Goal: Use online tool/utility: Use online tool/utility

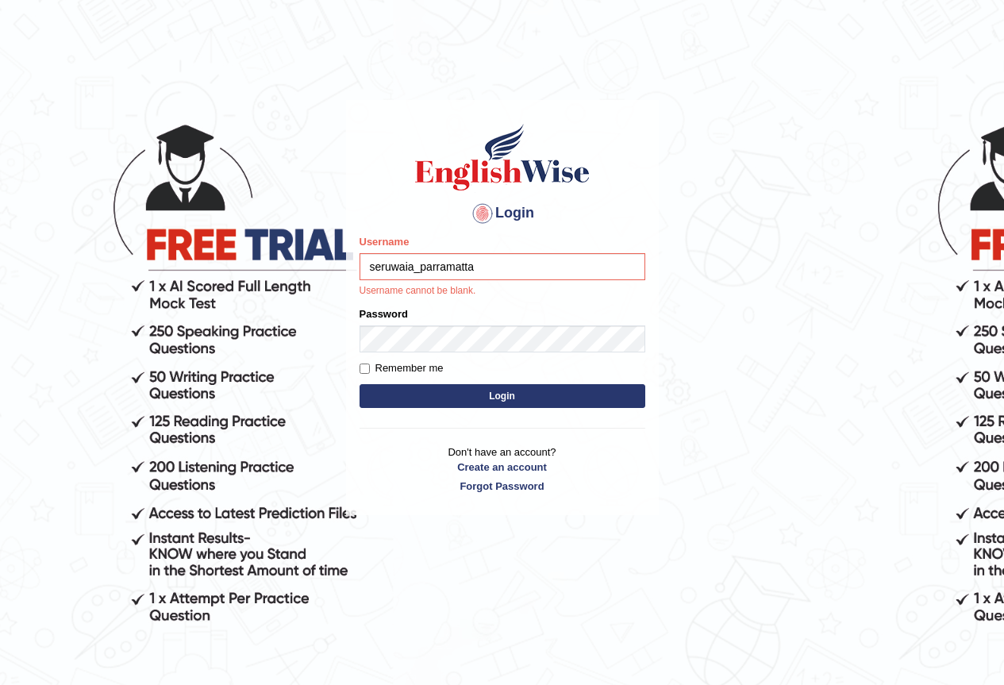
type input "seruwaia_parramatta"
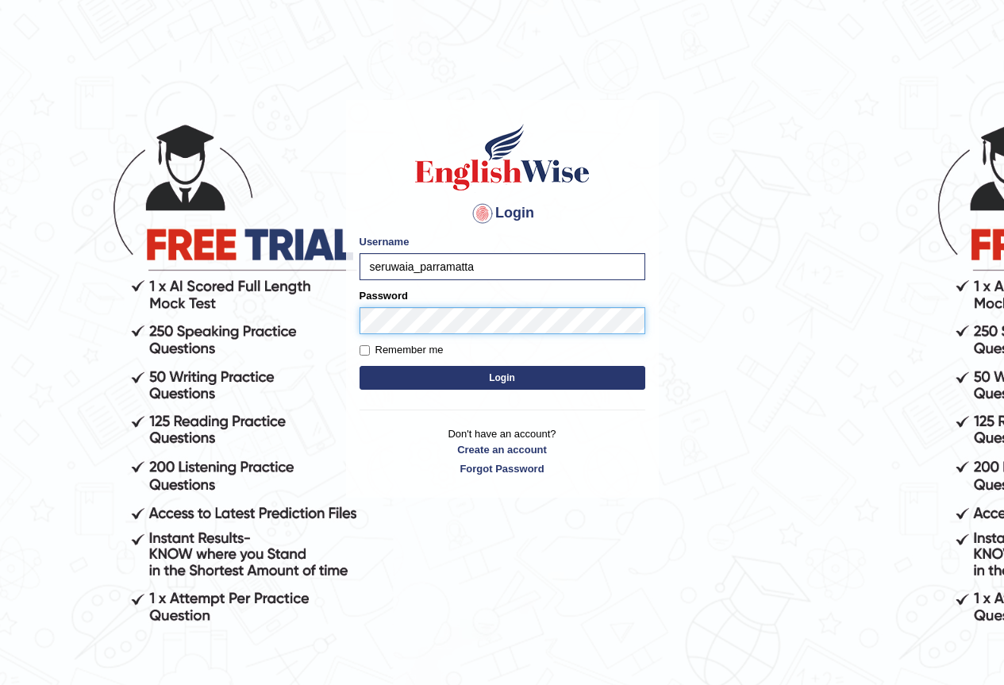
click at [359, 366] on button "Login" at bounding box center [502, 378] width 286 height 24
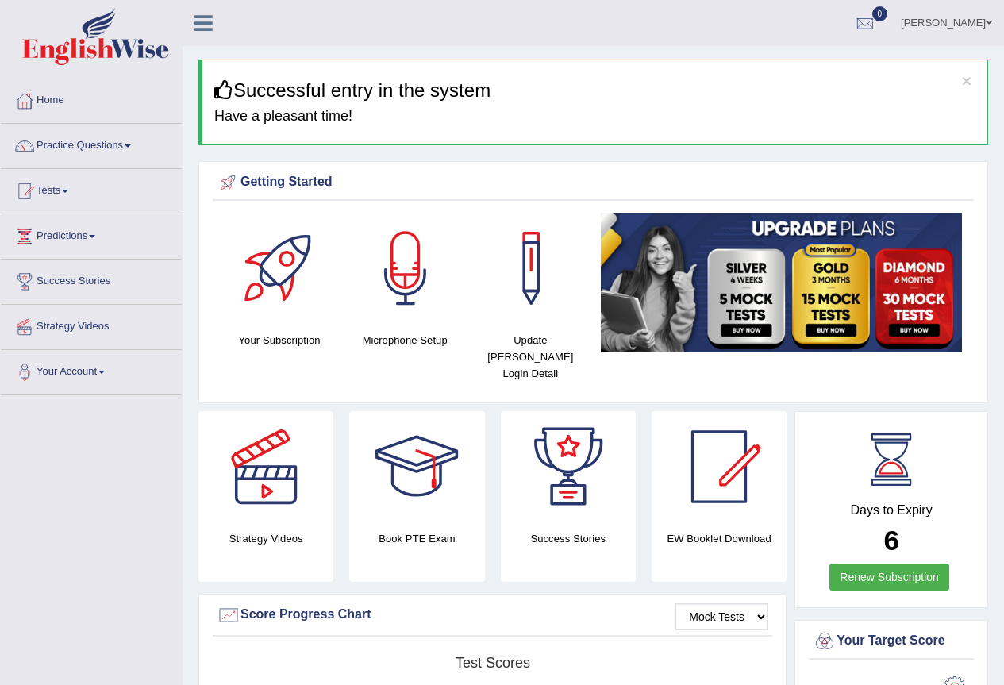
click at [83, 149] on link "Practice Questions" at bounding box center [91, 144] width 181 height 40
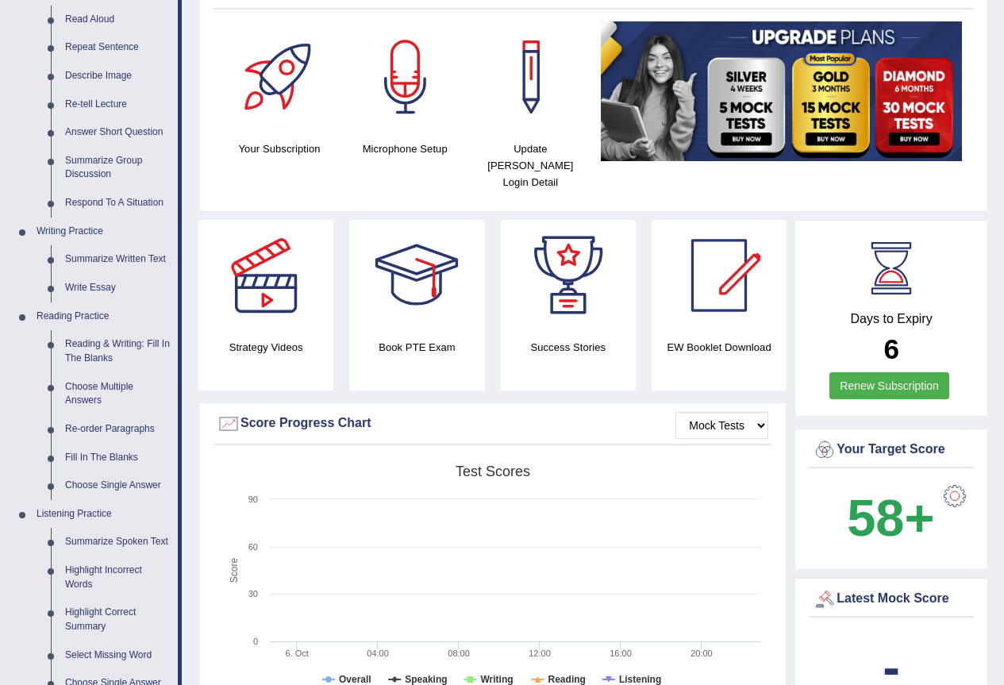
scroll to position [159, 0]
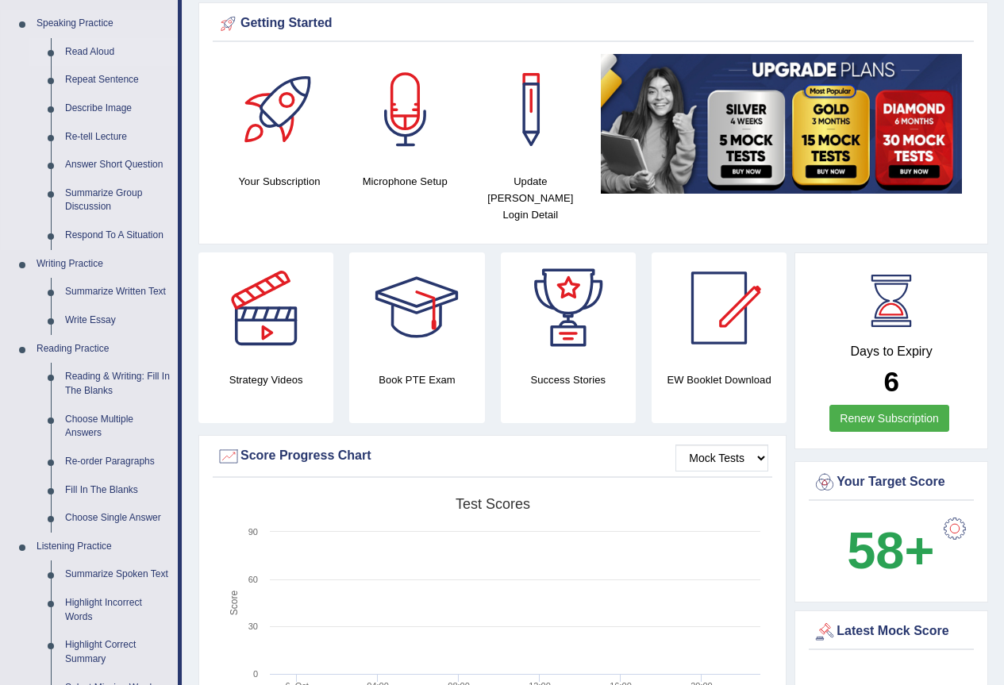
click at [71, 49] on link "Read Aloud" at bounding box center [118, 52] width 120 height 29
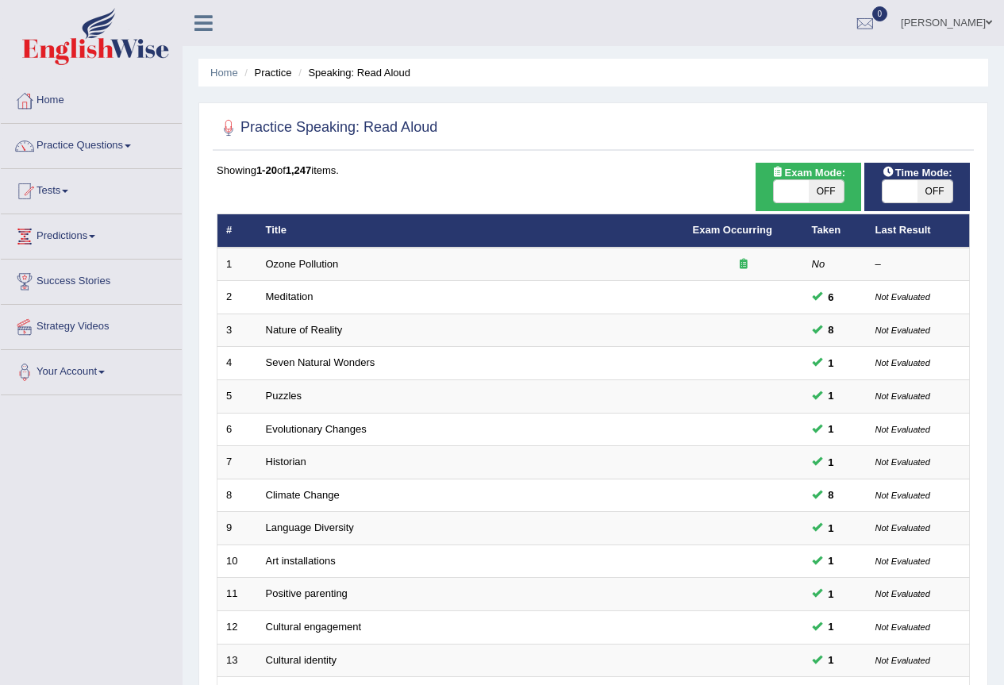
click at [801, 201] on span at bounding box center [791, 191] width 35 height 22
click at [831, 188] on span "OFF" at bounding box center [826, 191] width 35 height 22
checkbox input "true"
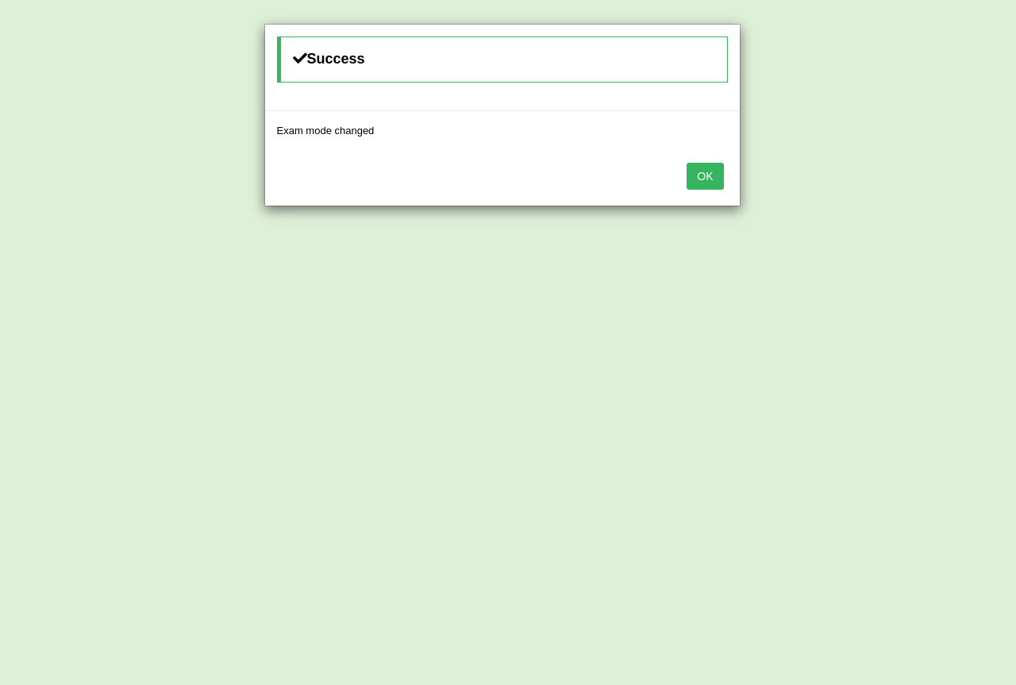
click at [707, 180] on button "OK" at bounding box center [704, 176] width 36 height 27
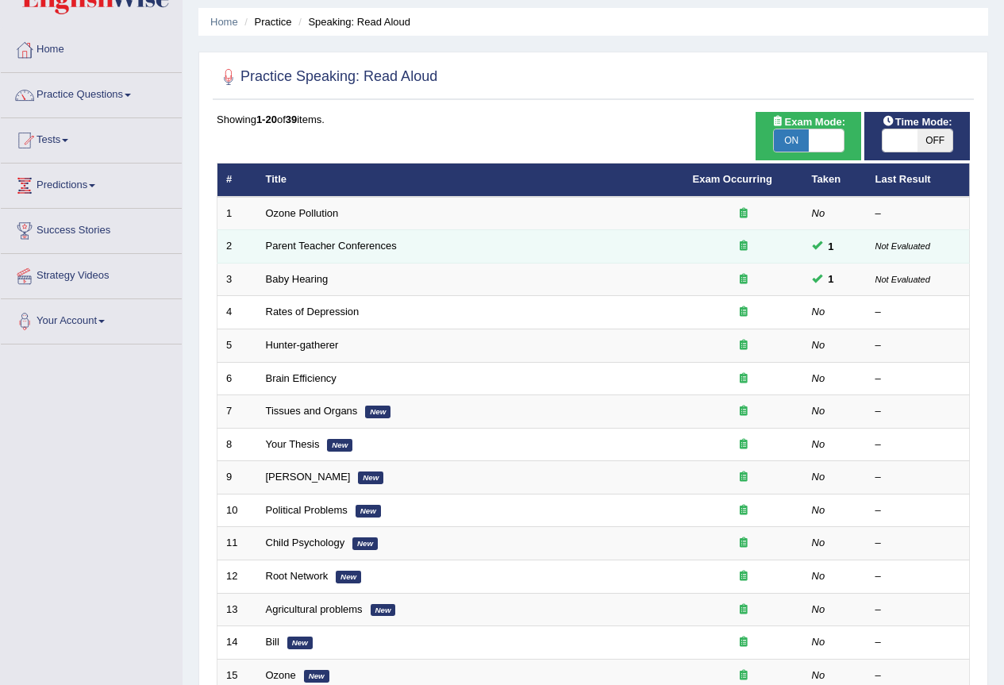
scroll to position [79, 0]
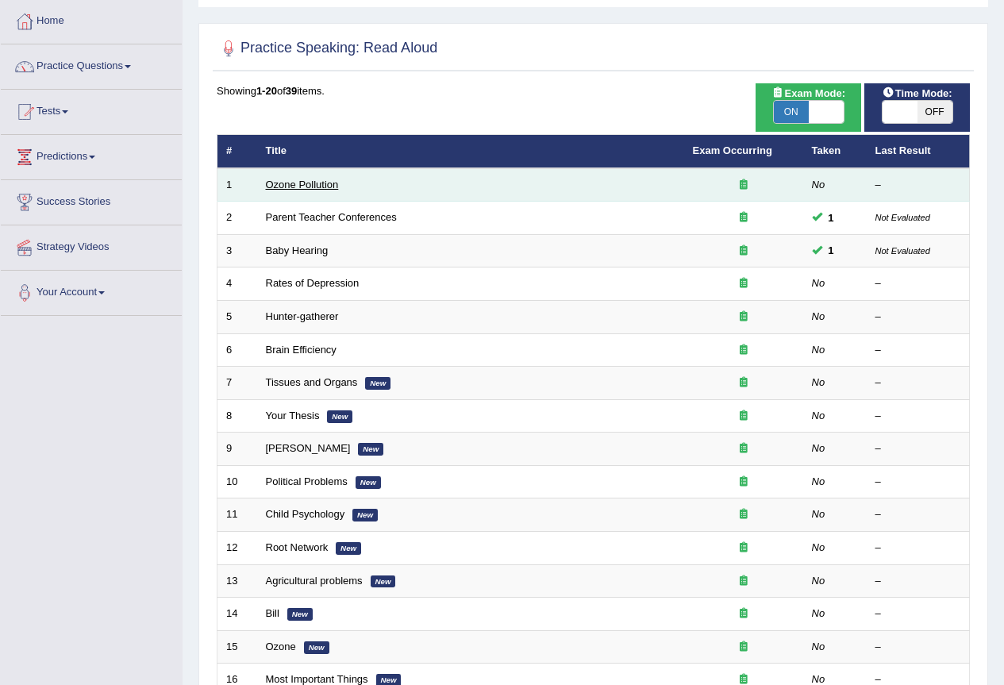
click at [306, 190] on link "Ozone Pollution" at bounding box center [302, 185] width 73 height 12
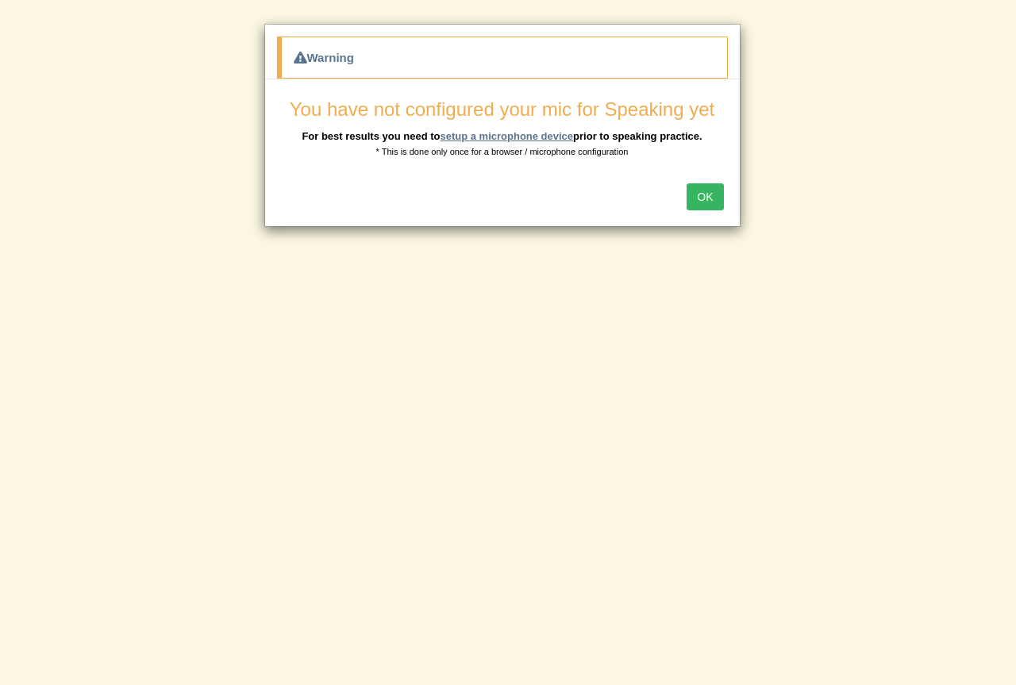
click at [532, 133] on link "setup a microphone device" at bounding box center [506, 136] width 133 height 12
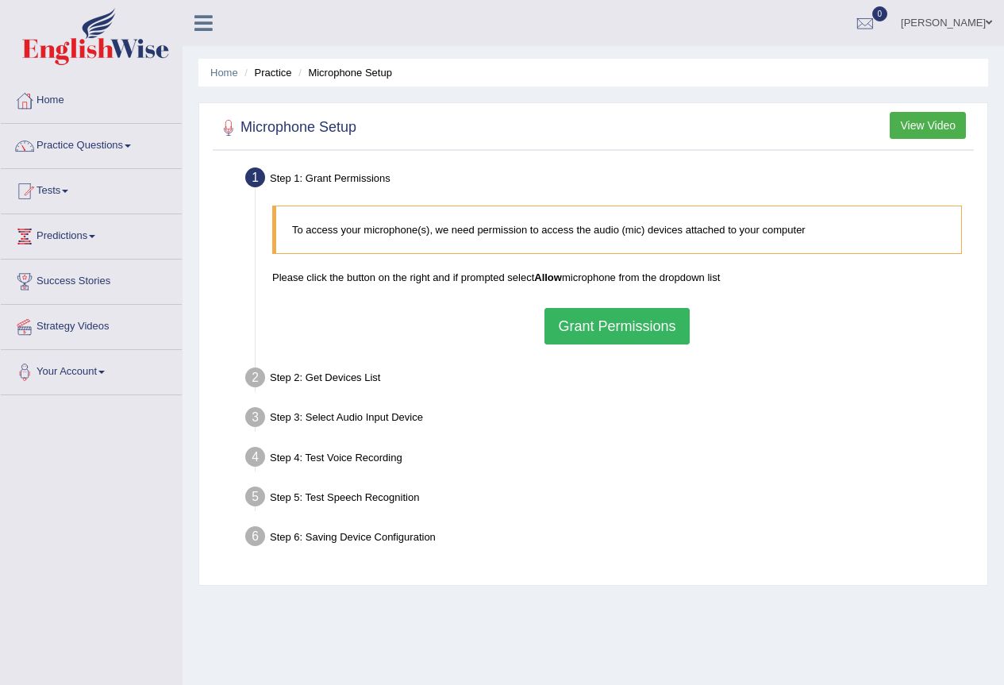
click at [648, 329] on button "Grant Permissions" at bounding box center [616, 326] width 144 height 36
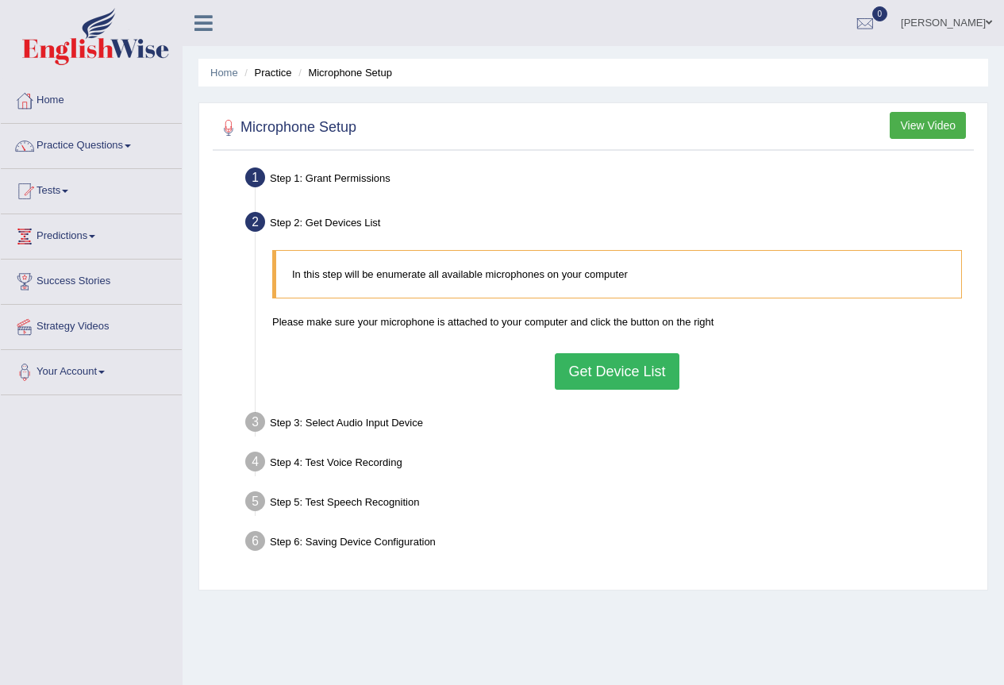
click at [617, 369] on button "Get Device List" at bounding box center [617, 371] width 124 height 36
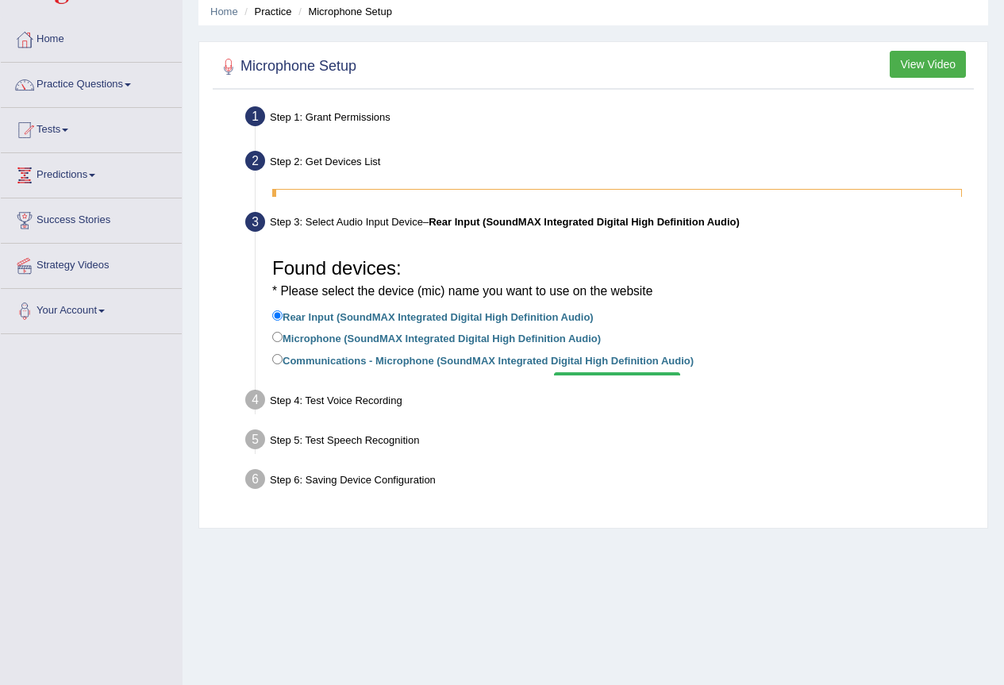
scroll to position [79, 0]
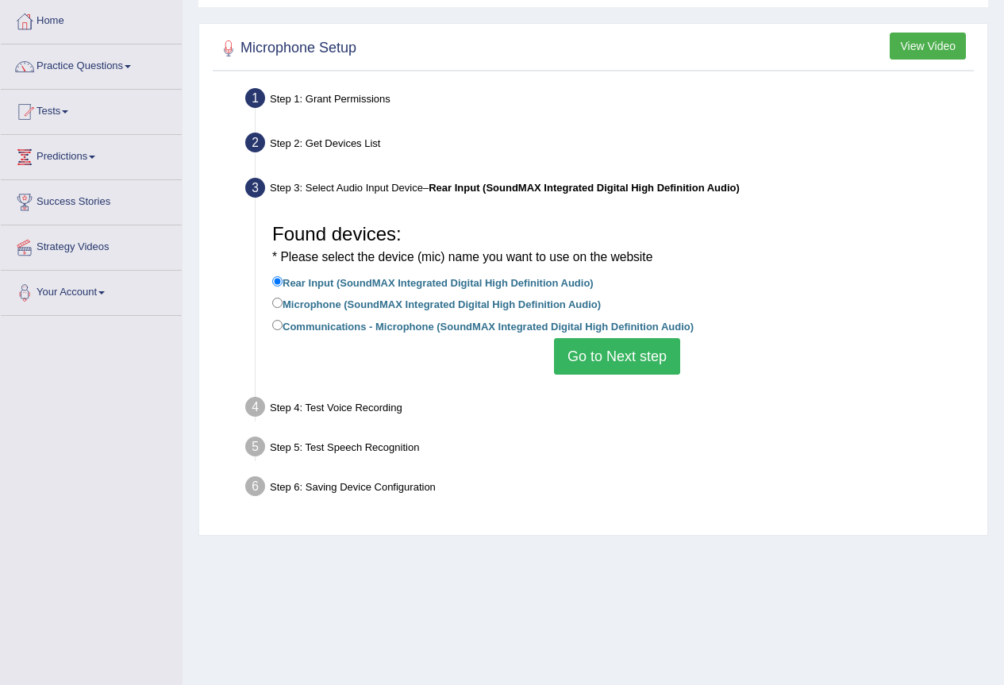
click at [597, 360] on button "Go to Next step" at bounding box center [617, 356] width 126 height 36
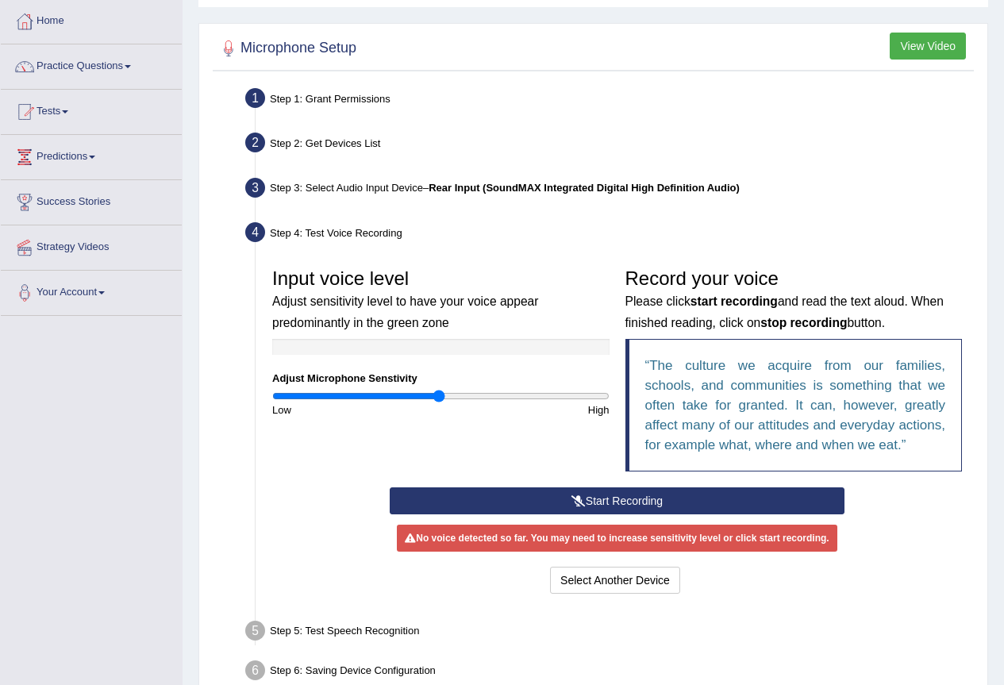
click at [620, 495] on button "Start Recording" at bounding box center [617, 500] width 455 height 27
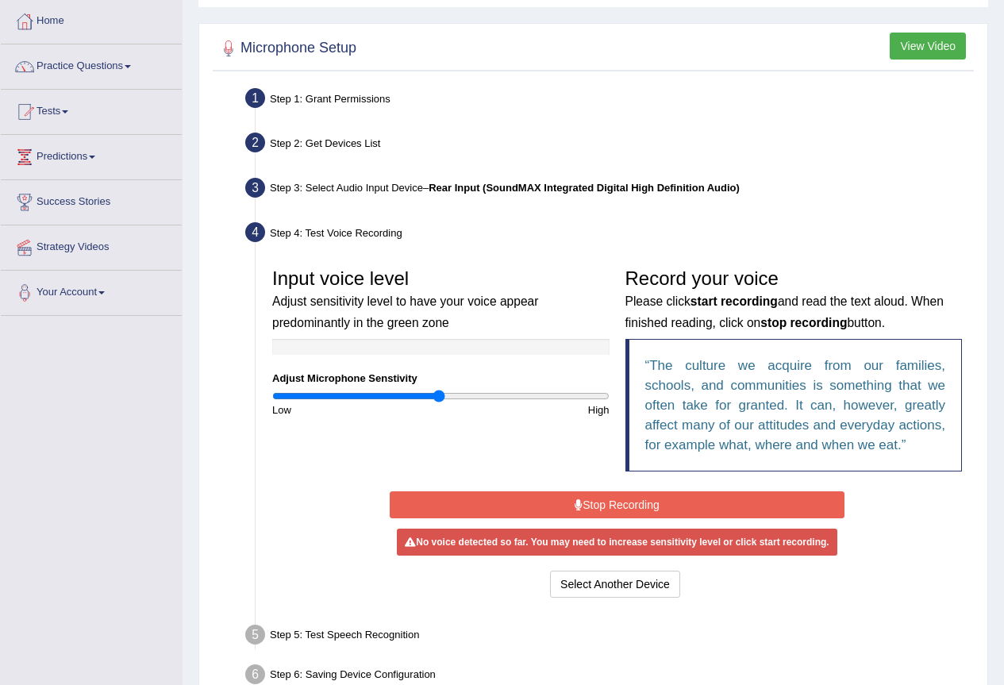
click at [609, 494] on button "Stop Recording" at bounding box center [617, 504] width 455 height 27
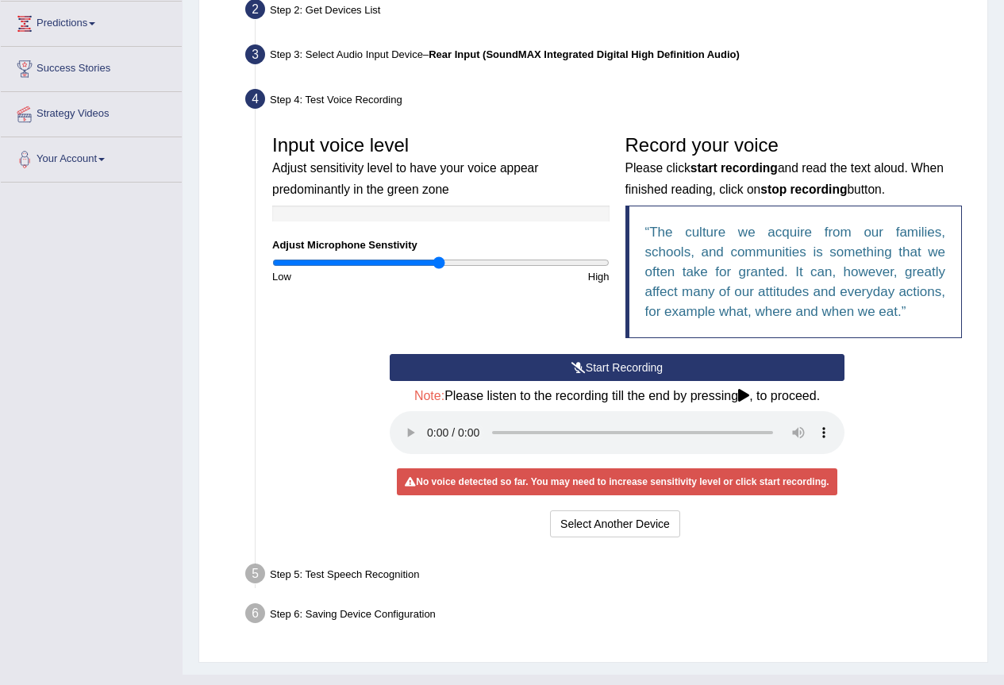
scroll to position [242, 0]
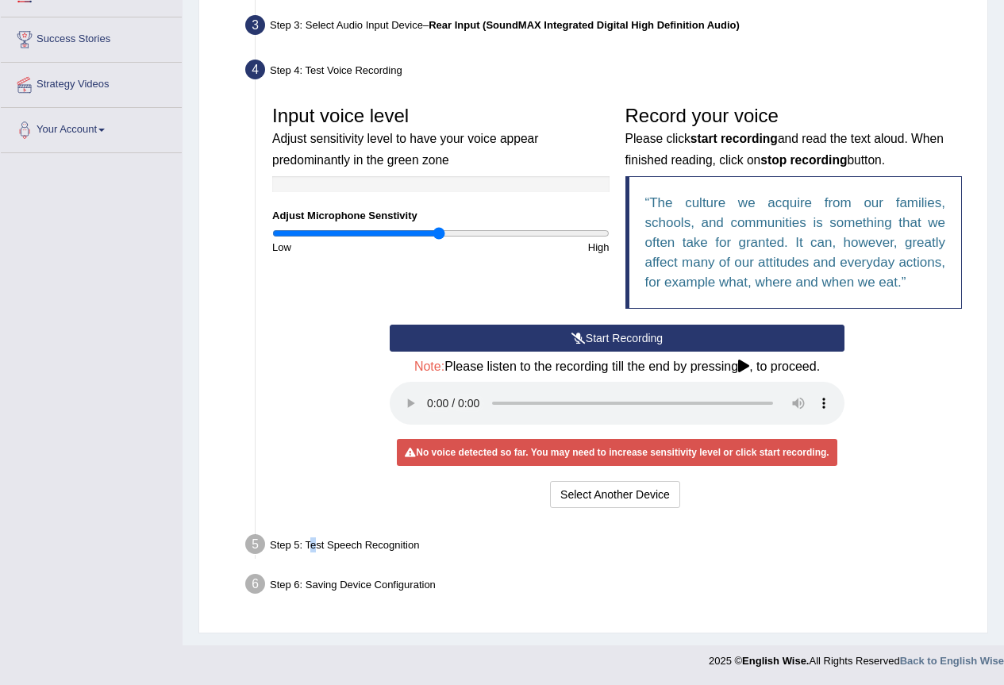
click at [313, 538] on div "Step 5: Test Speech Recognition" at bounding box center [609, 546] width 742 height 35
click at [611, 490] on button "Select Another Device" at bounding box center [615, 494] width 130 height 27
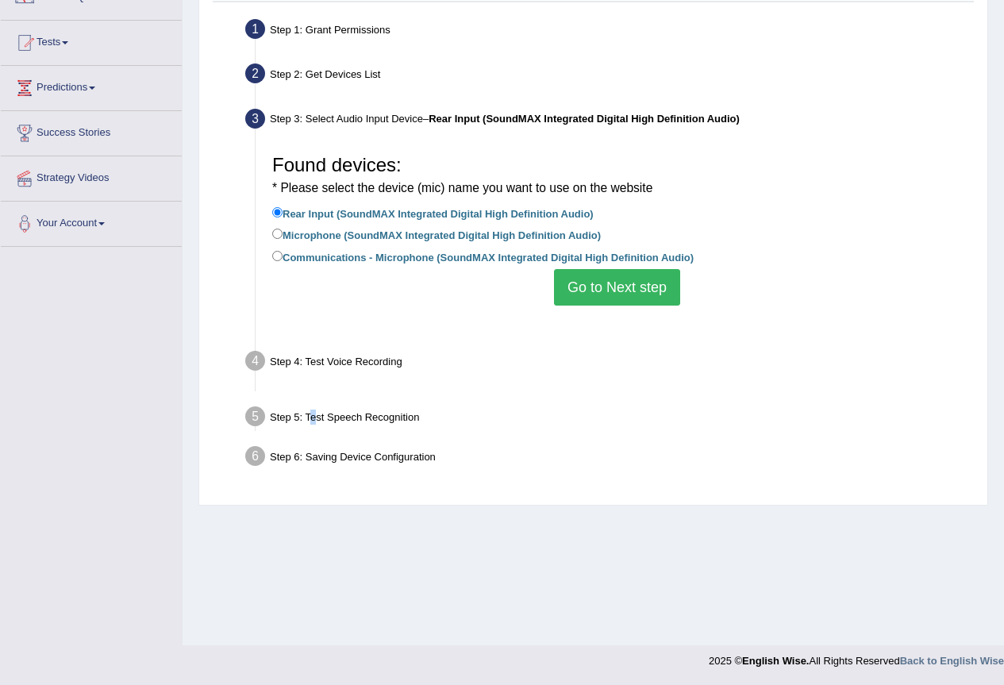
scroll to position [148, 0]
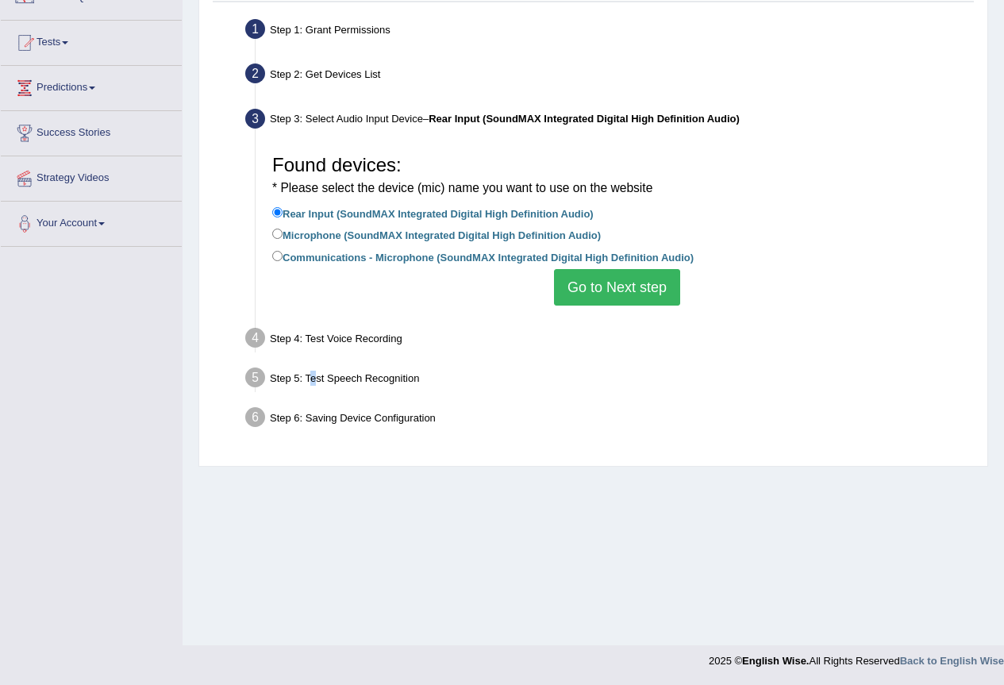
click at [625, 282] on button "Go to Next step" at bounding box center [617, 287] width 126 height 36
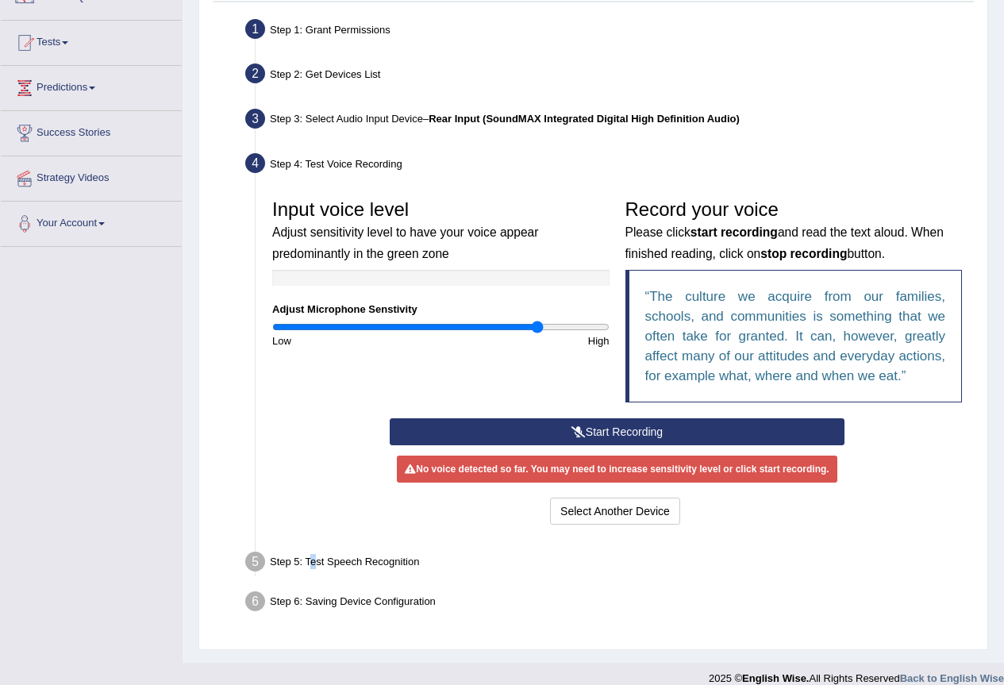
type input "1.6"
click at [536, 330] on input "range" at bounding box center [440, 327] width 337 height 13
click at [622, 478] on div "No voice detected so far. You may need to increase sensitivity level or click s…" at bounding box center [617, 468] width 440 height 27
click at [631, 472] on div "No voice detected so far. You may need to increase sensitivity level or click s…" at bounding box center [617, 468] width 440 height 27
click at [621, 515] on button "Select Another Device" at bounding box center [615, 510] width 130 height 27
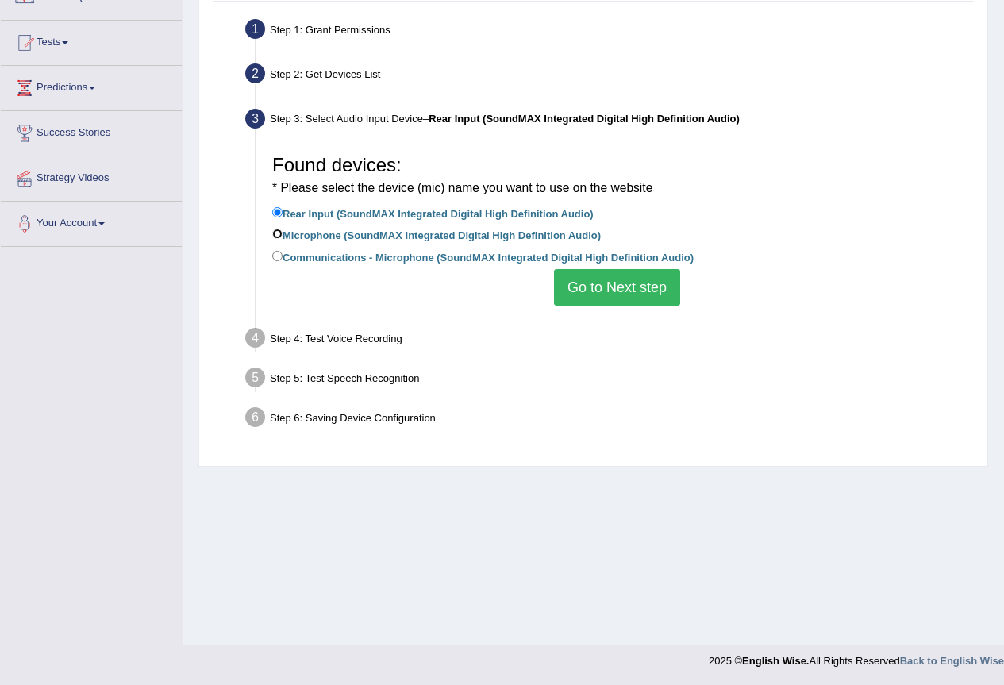
click at [279, 232] on input "Microphone (SoundMAX Integrated Digital High Definition Audio)" at bounding box center [277, 234] width 10 height 10
radio input "true"
click at [593, 275] on button "Go to Next step" at bounding box center [617, 287] width 126 height 36
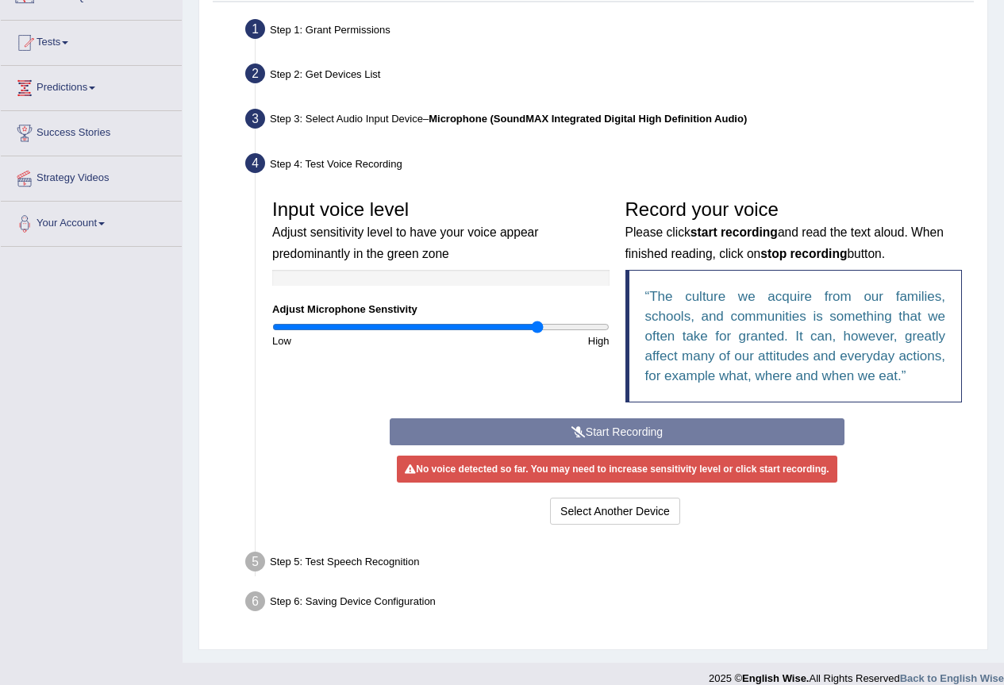
click at [583, 428] on div "Start Recording Stop Recording Note: Please listen to the recording till the en…" at bounding box center [617, 473] width 471 height 110
click at [564, 422] on div "Start Recording Stop Recording Note: Please listen to the recording till the en…" at bounding box center [617, 473] width 471 height 110
type input "1.24"
click at [478, 325] on input "range" at bounding box center [440, 327] width 337 height 13
click at [569, 419] on div "Start Recording Stop Recording Note: Please listen to the recording till the en…" at bounding box center [617, 473] width 471 height 110
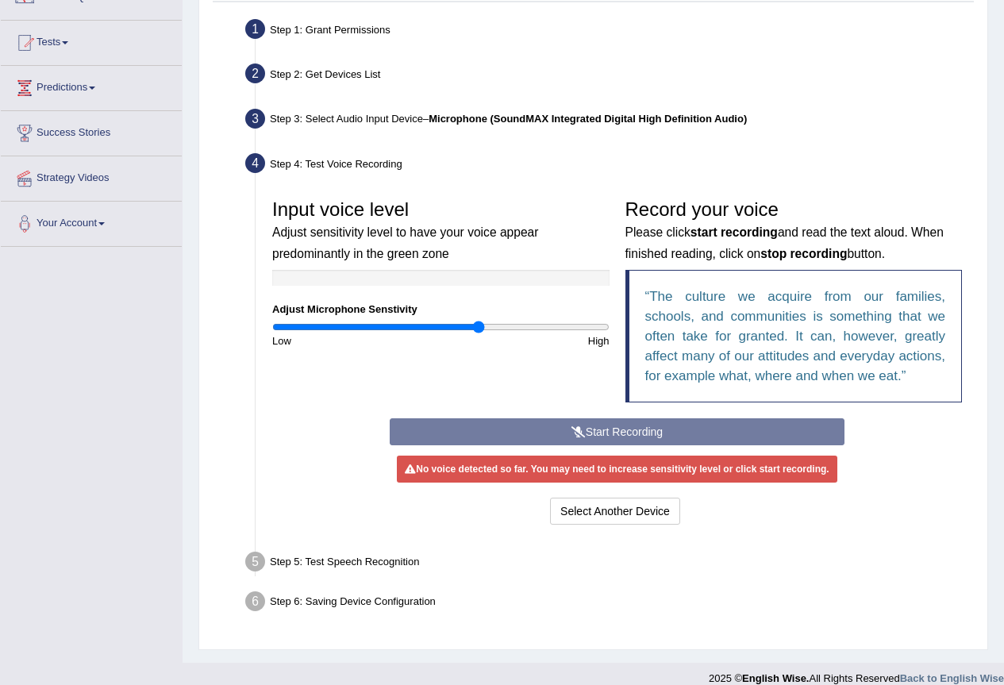
click at [576, 429] on div "Start Recording Stop Recording Note: Please listen to the recording till the en…" at bounding box center [617, 473] width 471 height 110
click at [624, 493] on div "Start Recording Stop Recording Note: Please listen to the recording till the en…" at bounding box center [617, 473] width 471 height 110
click at [622, 515] on button "Select Another Device" at bounding box center [615, 510] width 130 height 27
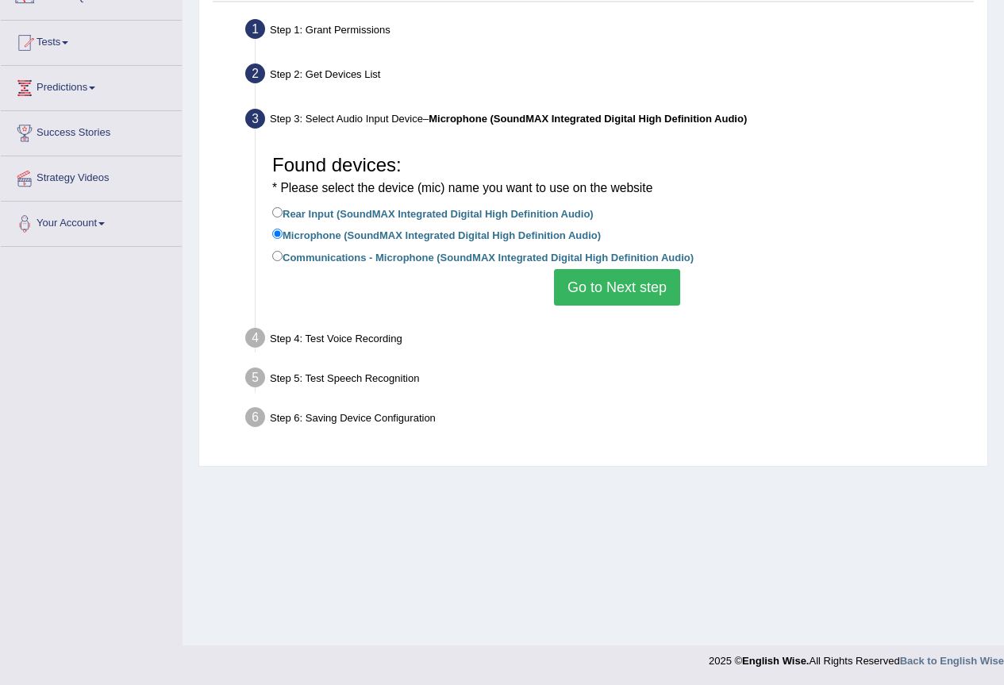
click at [593, 280] on button "Go to Next step" at bounding box center [617, 287] width 126 height 36
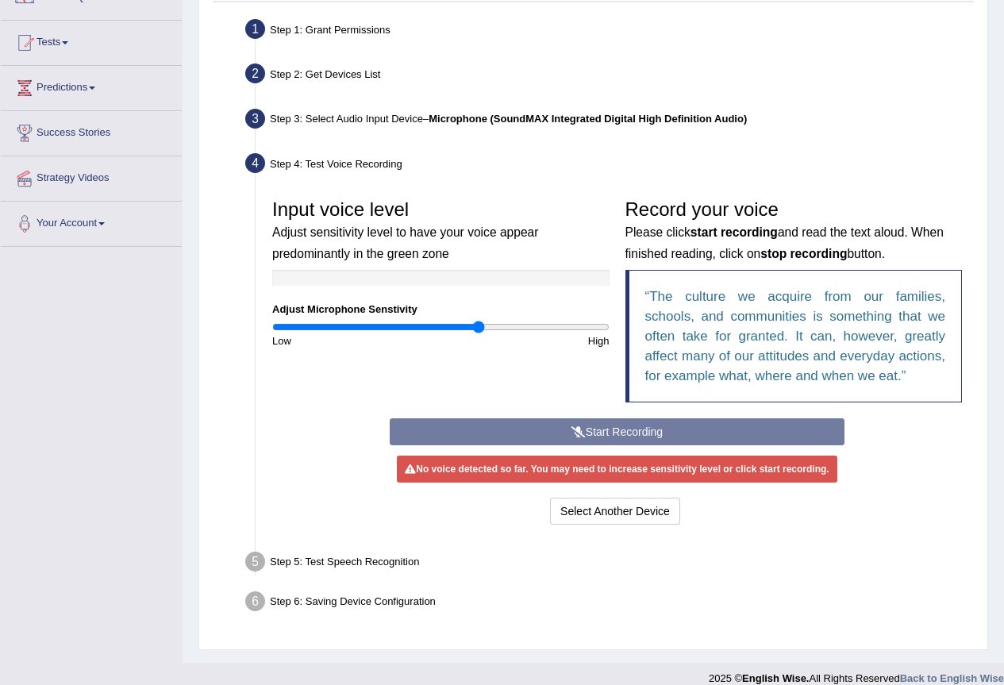
click at [530, 435] on div "Start Recording Stop Recording Note: Please listen to the recording till the en…" at bounding box center [617, 473] width 471 height 110
click at [623, 509] on button "Select Another Device" at bounding box center [615, 510] width 130 height 27
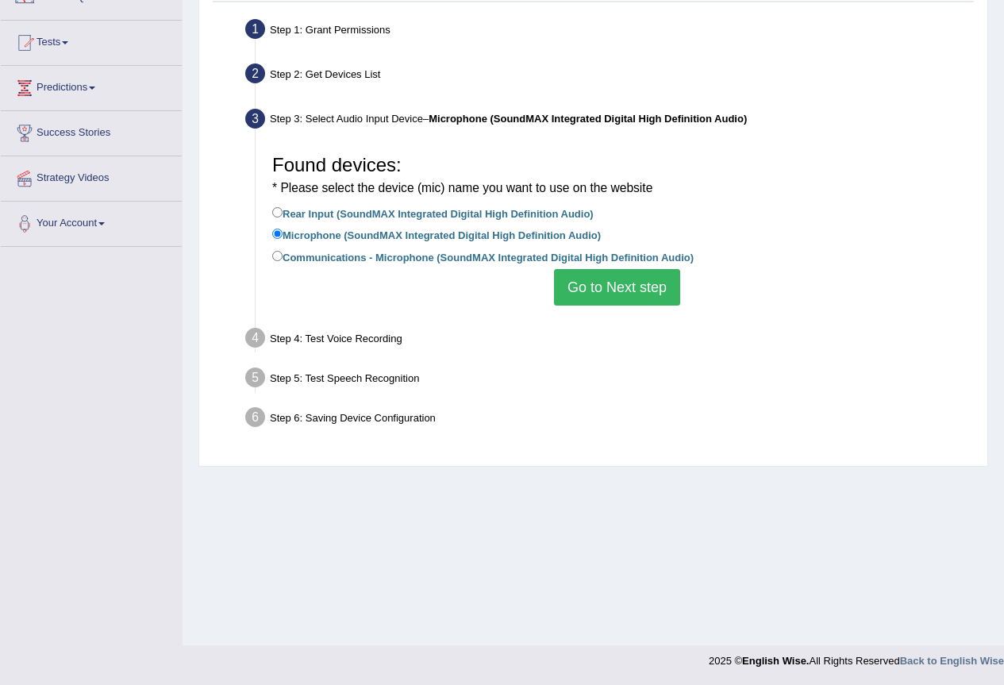
click at [594, 298] on button "Go to Next step" at bounding box center [617, 287] width 126 height 36
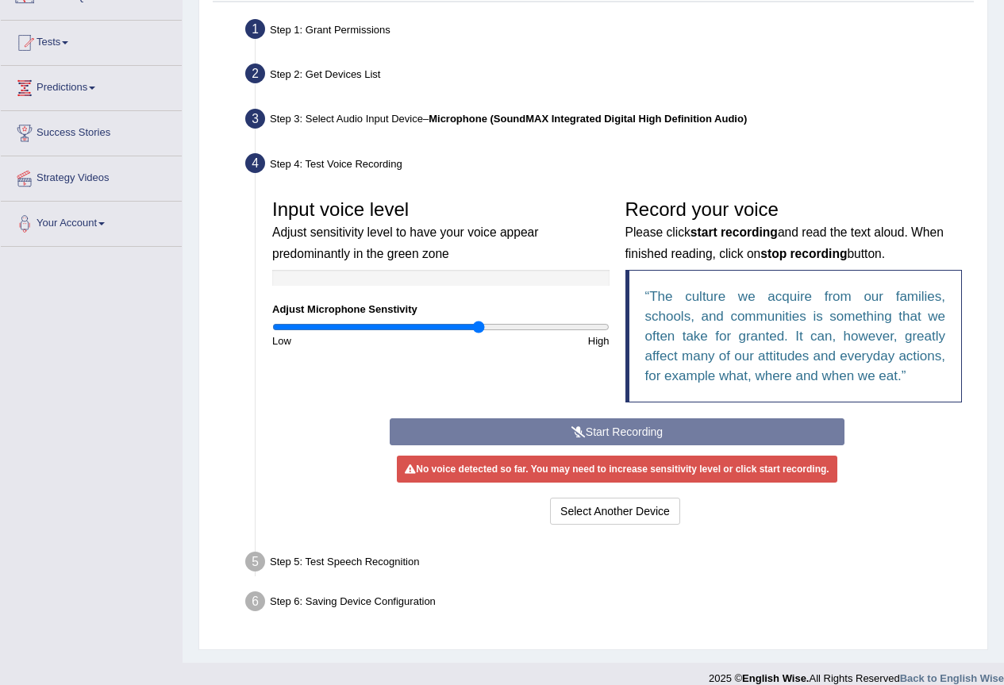
click at [579, 425] on div "Start Recording Stop Recording Note: Please listen to the recording till the en…" at bounding box center [617, 473] width 471 height 110
click at [580, 425] on div "Start Recording Stop Recording Note: Please listen to the recording till the en…" at bounding box center [617, 473] width 471 height 110
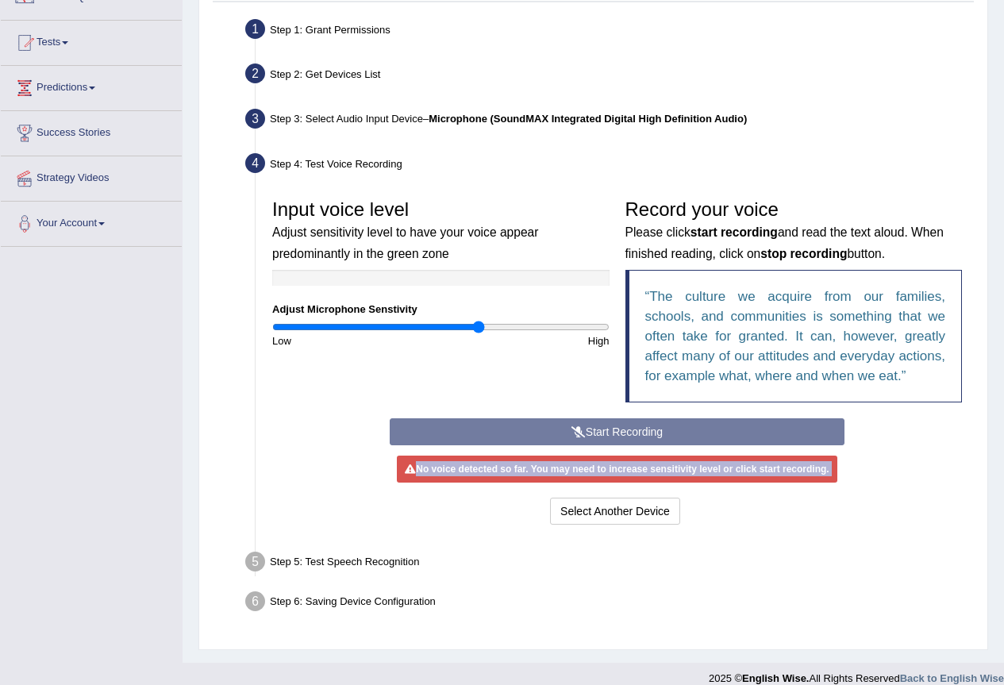
click at [580, 425] on div "Start Recording Stop Recording Note: Please listen to the recording till the en…" at bounding box center [617, 473] width 471 height 110
click at [634, 517] on button "Select Another Device" at bounding box center [615, 510] width 130 height 27
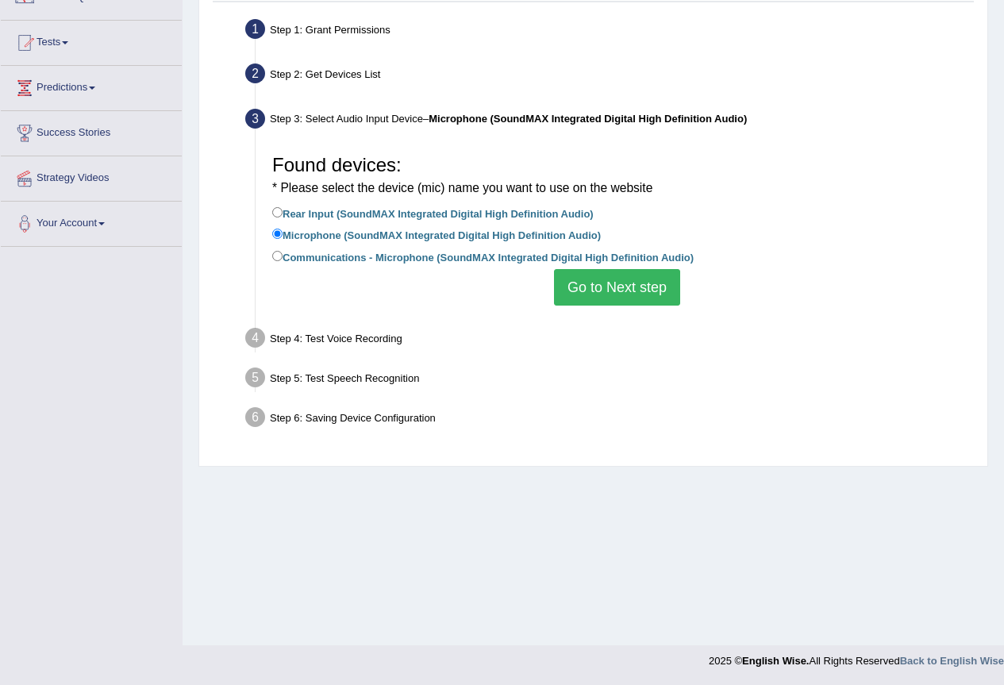
click at [371, 219] on label "Rear Input (SoundMAX Integrated Digital High Definition Audio)" at bounding box center [432, 212] width 321 height 17
click at [282, 217] on input "Rear Input (SoundMAX Integrated Digital High Definition Audio)" at bounding box center [277, 212] width 10 height 10
radio input "true"
click at [622, 285] on button "Go to Next step" at bounding box center [617, 287] width 126 height 36
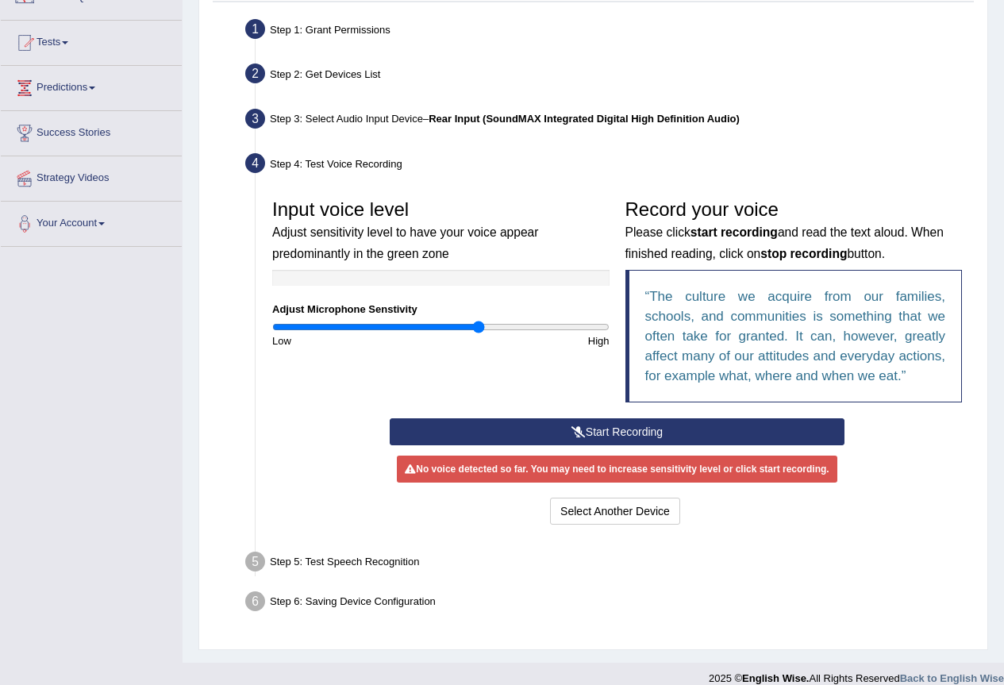
click at [599, 432] on button "Start Recording" at bounding box center [617, 431] width 455 height 27
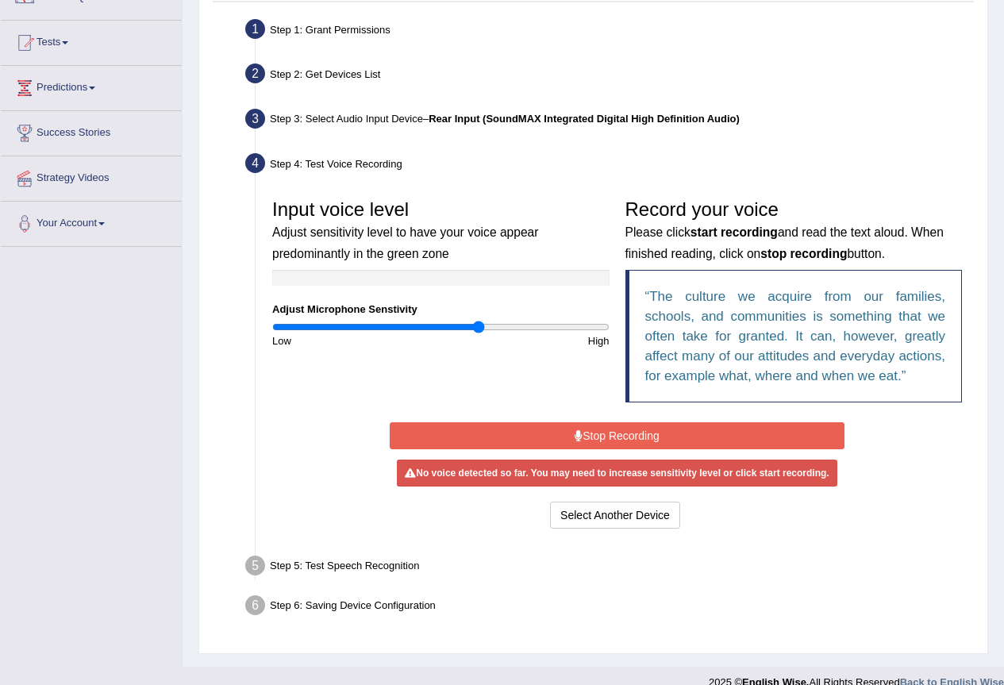
click at [633, 440] on button "Stop Recording" at bounding box center [617, 435] width 455 height 27
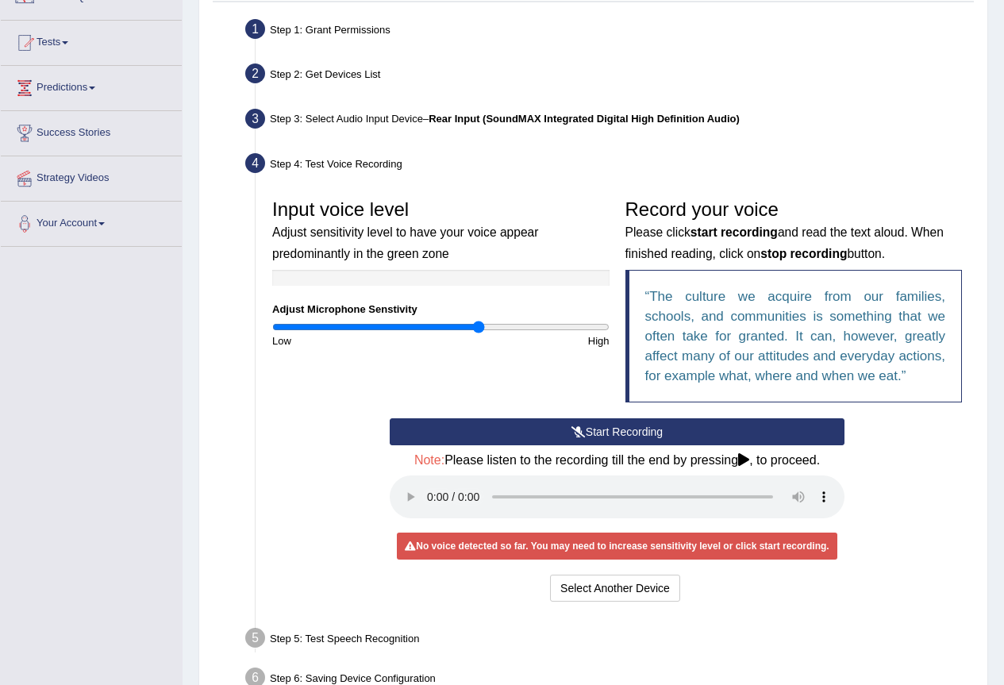
click at [578, 436] on icon at bounding box center [578, 431] width 14 height 11
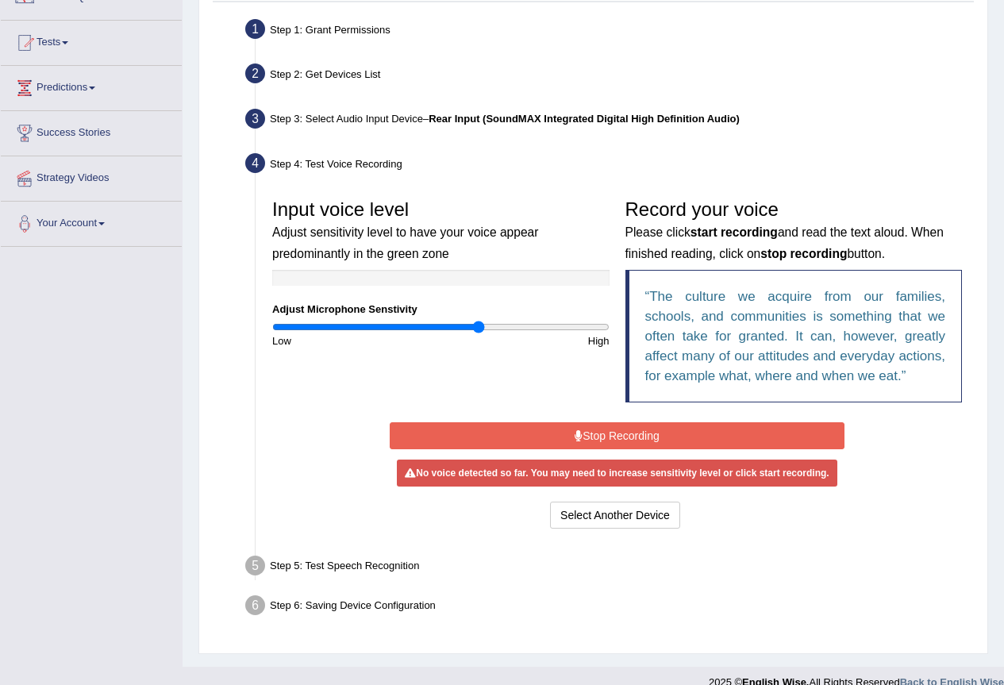
click at [578, 436] on icon at bounding box center [578, 435] width 8 height 11
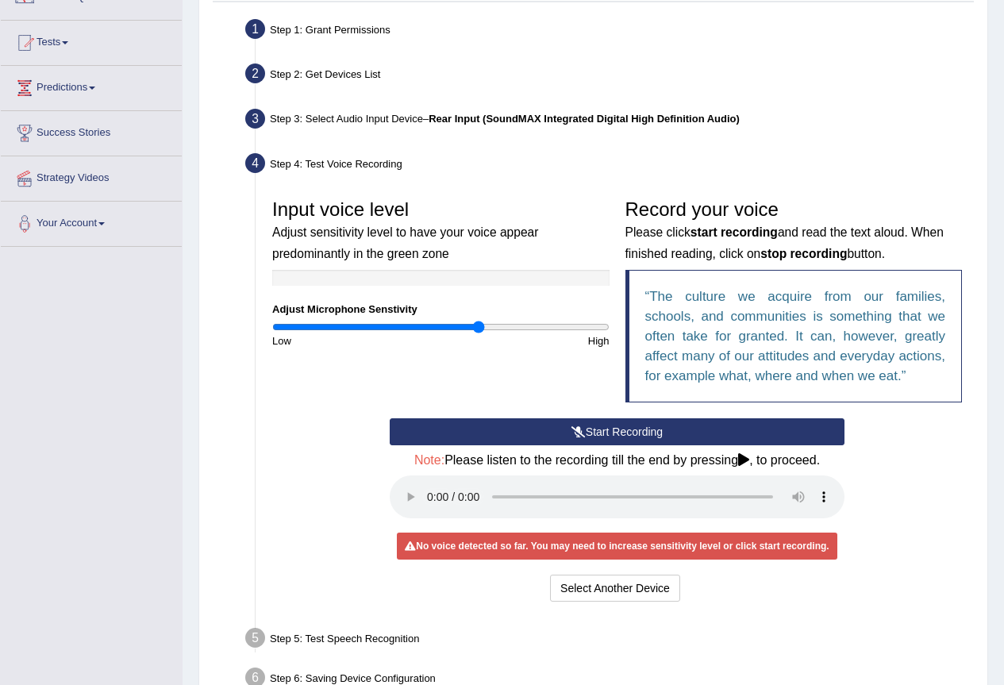
click at [607, 427] on button "Start Recording" at bounding box center [617, 431] width 455 height 27
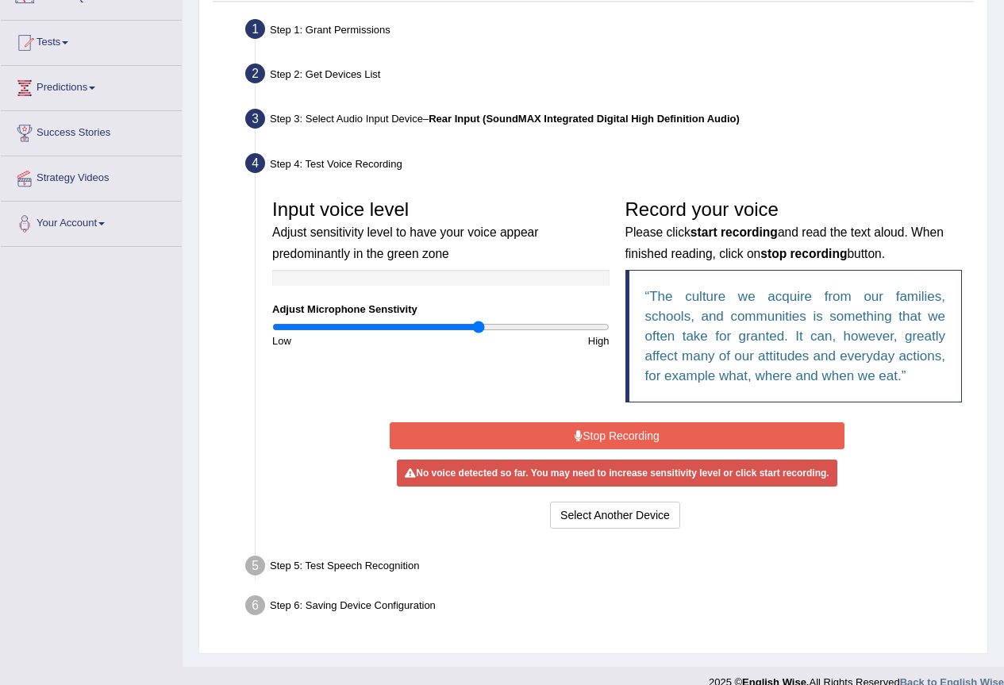
click at [621, 434] on button "Stop Recording" at bounding box center [617, 435] width 455 height 27
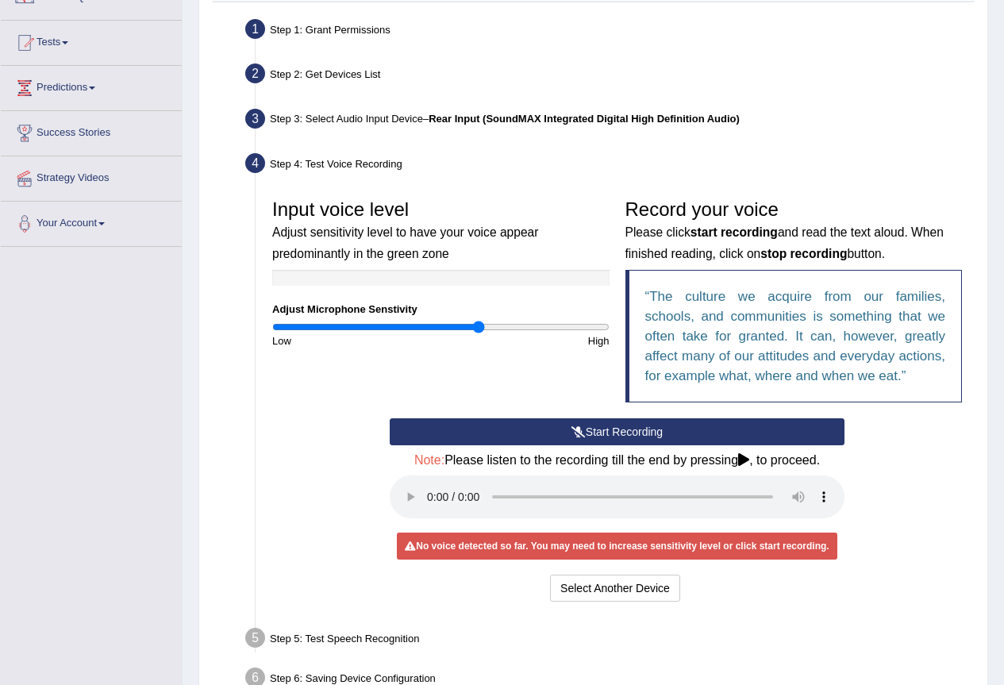
click at [635, 421] on button "Start Recording" at bounding box center [617, 431] width 455 height 27
click at [586, 427] on button "Start Recording" at bounding box center [617, 431] width 455 height 27
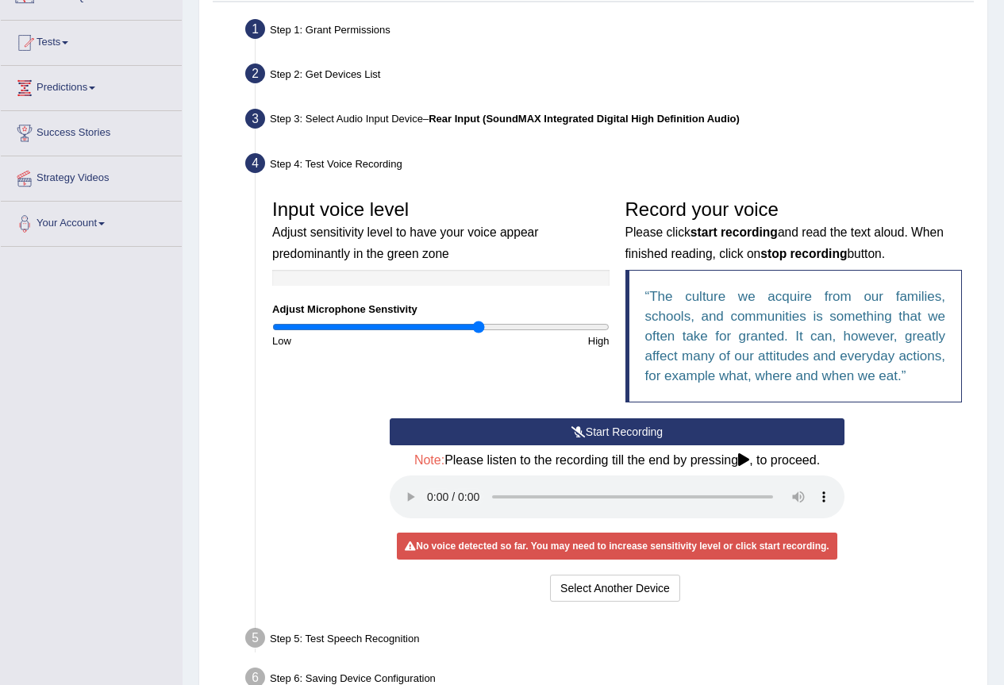
click at [586, 427] on button "Start Recording" at bounding box center [617, 431] width 455 height 27
click at [662, 433] on button "Start Recording" at bounding box center [617, 431] width 455 height 27
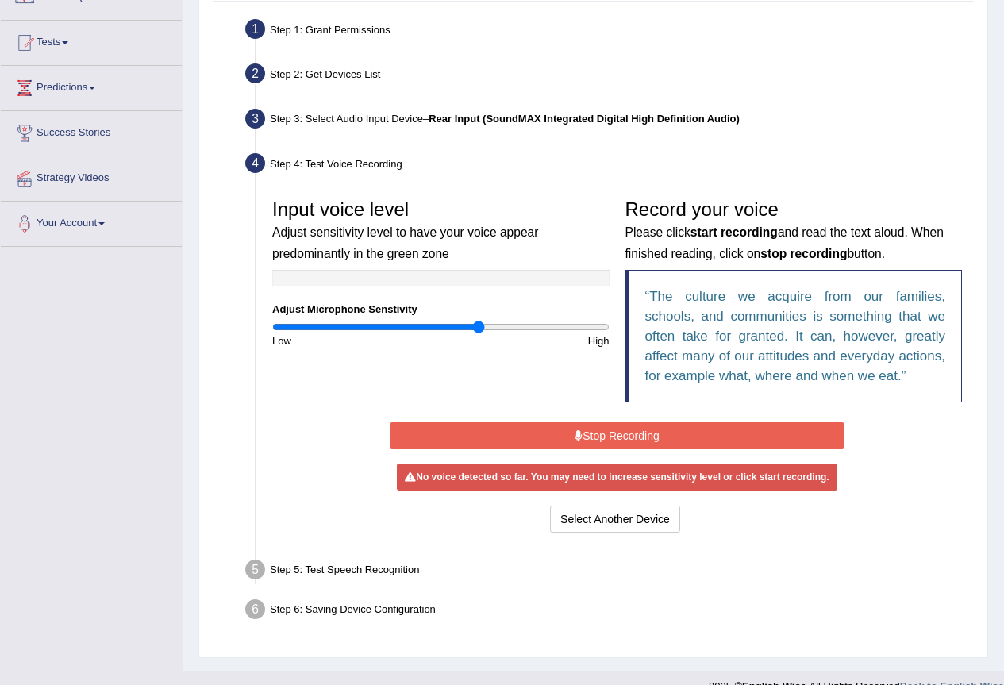
click at [622, 427] on button "Stop Recording" at bounding box center [617, 435] width 455 height 27
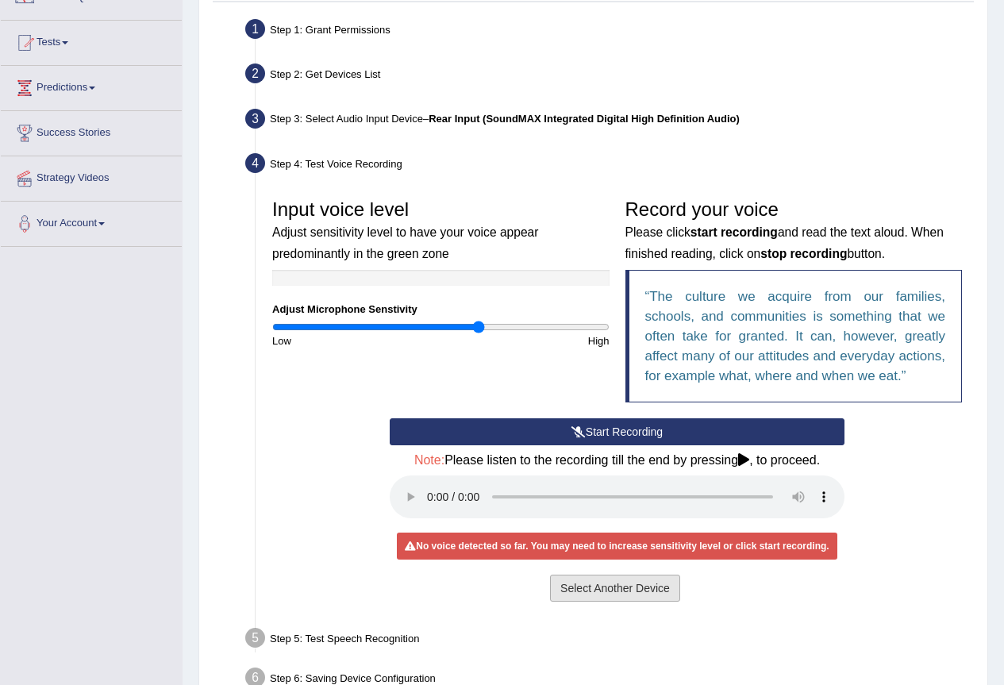
click at [611, 589] on button "Select Another Device" at bounding box center [615, 587] width 130 height 27
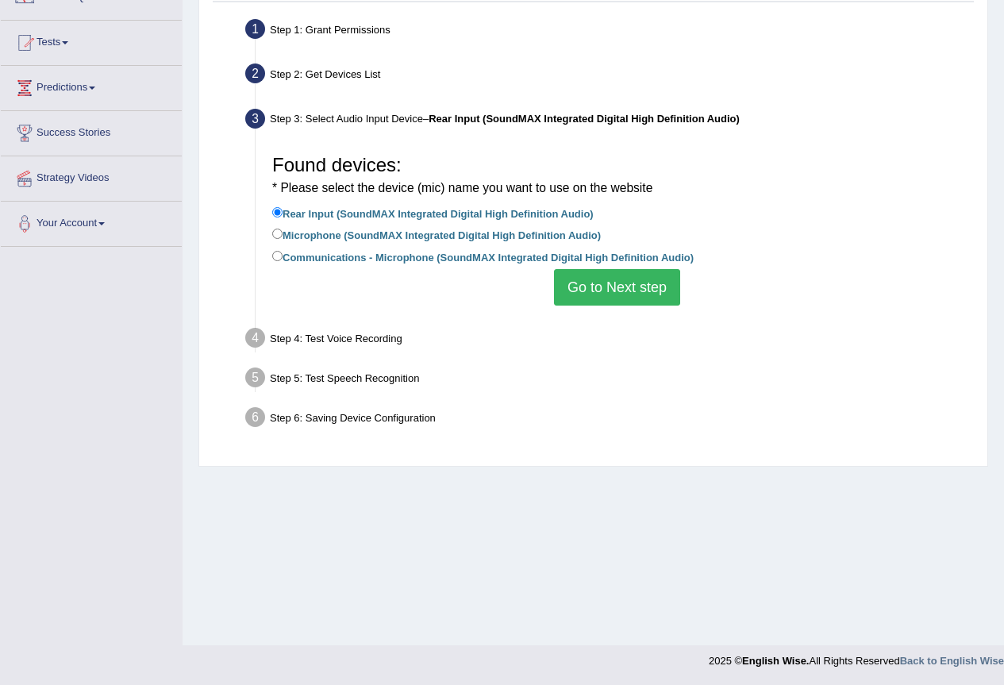
click at [336, 252] on label "Communications - Microphone (SoundMAX Integrated Digital High Definition Audio)" at bounding box center [482, 256] width 421 height 17
click at [282, 252] on input "Communications - Microphone (SoundMAX Integrated Digital High Definition Audio)" at bounding box center [277, 256] width 10 height 10
radio input "true"
click at [665, 290] on button "Go to Next step" at bounding box center [617, 287] width 126 height 36
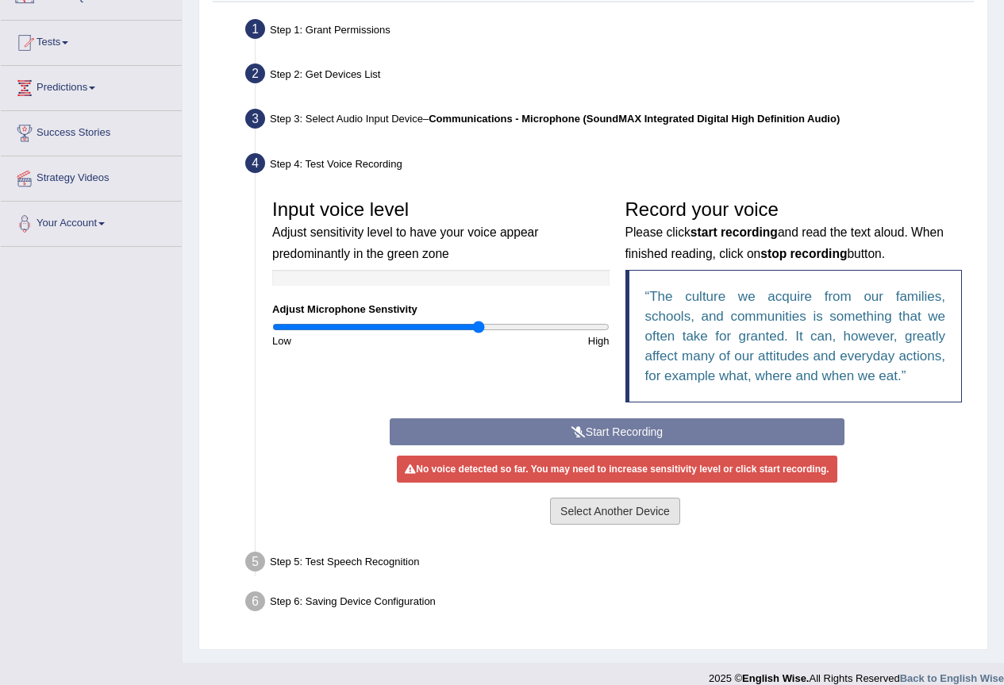
click at [613, 508] on button "Select Another Device" at bounding box center [615, 510] width 130 height 27
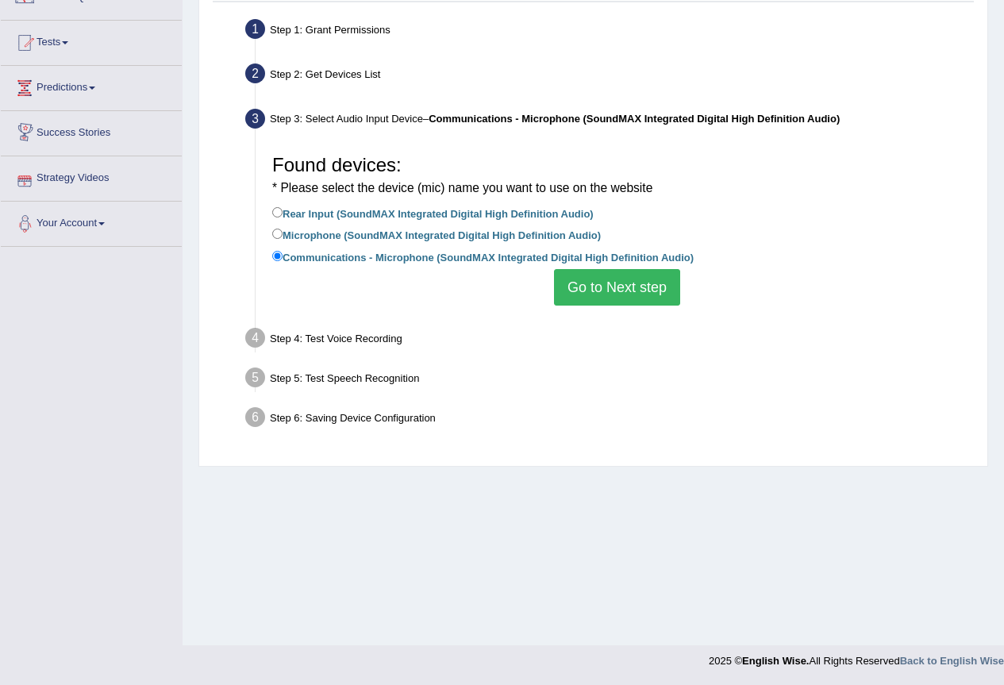
click at [294, 215] on label "Rear Input (SoundMAX Integrated Digital High Definition Audio)" at bounding box center [432, 212] width 321 height 17
click at [282, 215] on input "Rear Input (SoundMAX Integrated Digital High Definition Audio)" at bounding box center [277, 212] width 10 height 10
radio input "true"
click at [613, 297] on button "Go to Next step" at bounding box center [617, 287] width 126 height 36
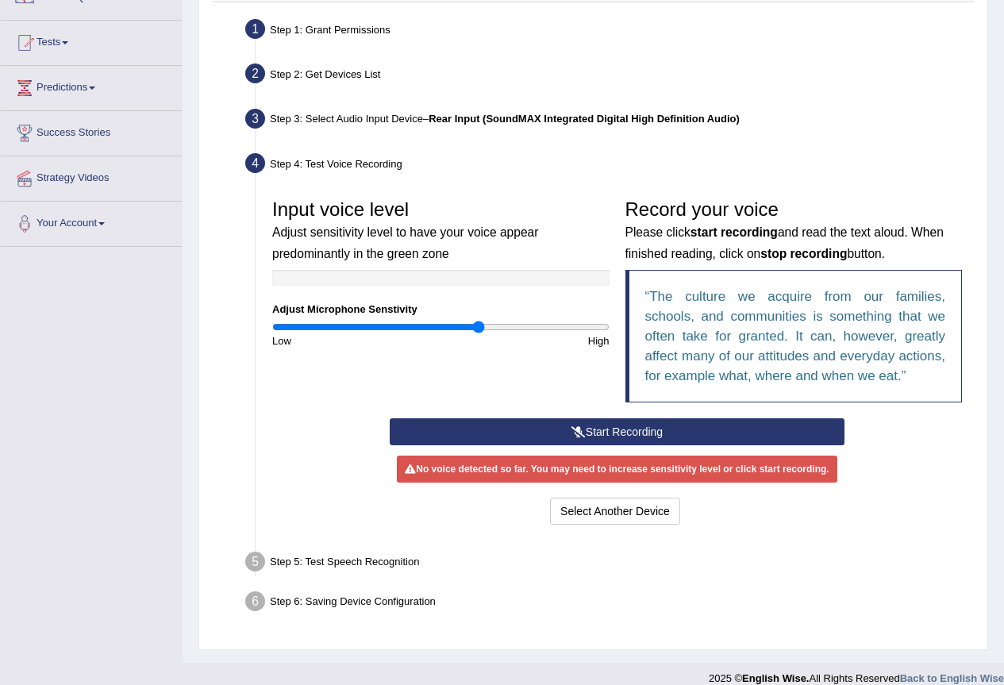
click at [609, 426] on button "Start Recording" at bounding box center [617, 431] width 455 height 27
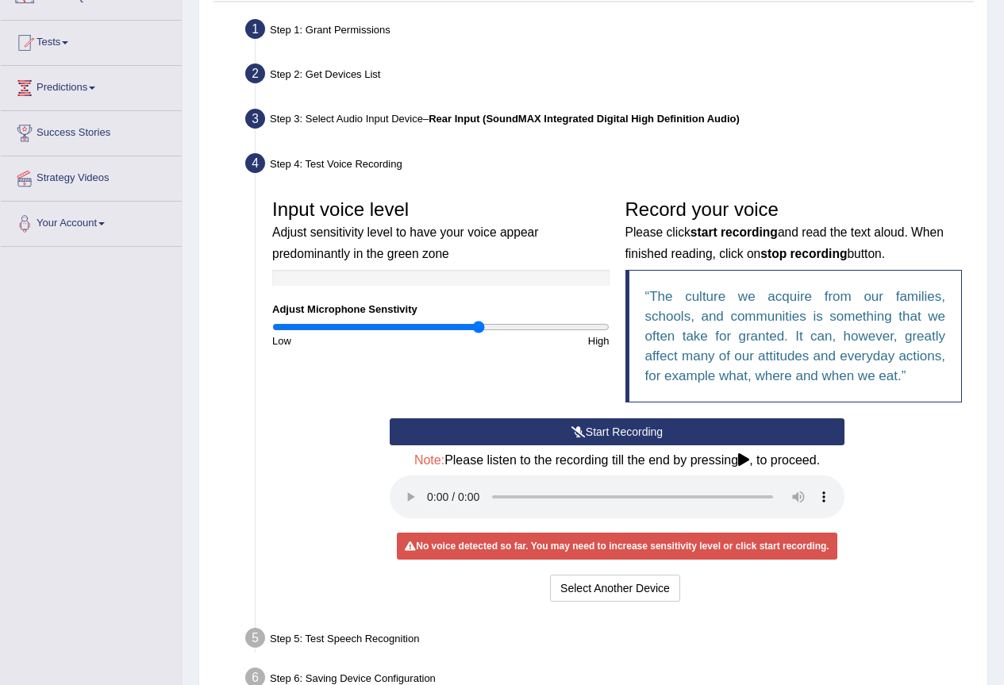
scroll to position [0, 0]
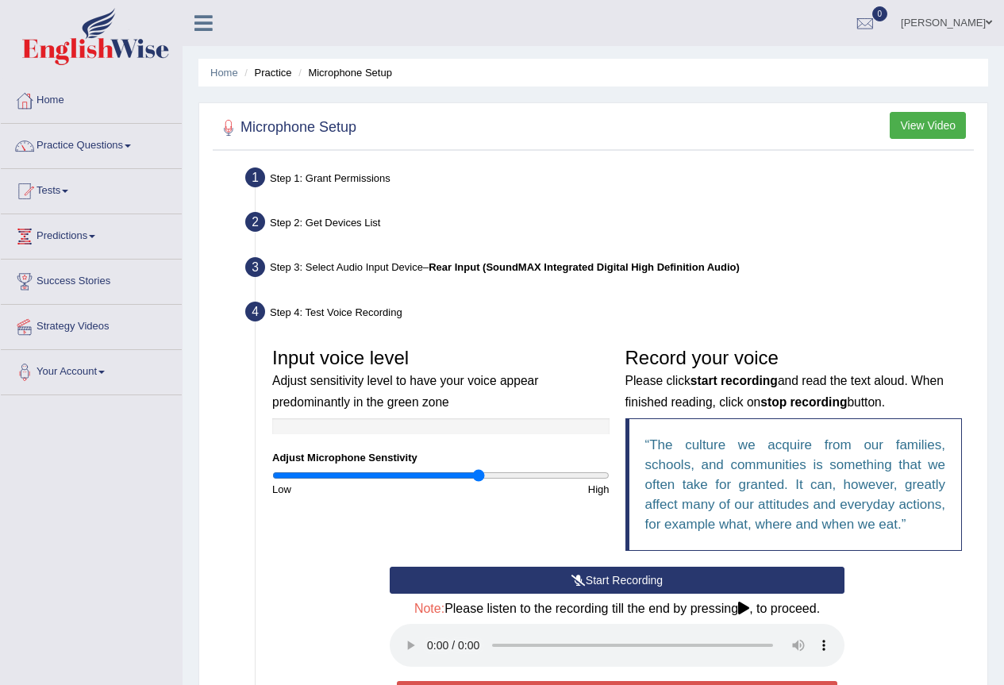
drag, startPoint x: 971, startPoint y: 27, endPoint x: 982, endPoint y: 17, distance: 14.6
drag, startPoint x: 982, startPoint y: 17, endPoint x: 989, endPoint y: 13, distance: 8.2
drag, startPoint x: 989, startPoint y: 13, endPoint x: 975, endPoint y: 14, distance: 14.3
click at [988, 25] on span at bounding box center [988, 22] width 6 height 10
